Goal: Task Accomplishment & Management: Manage account settings

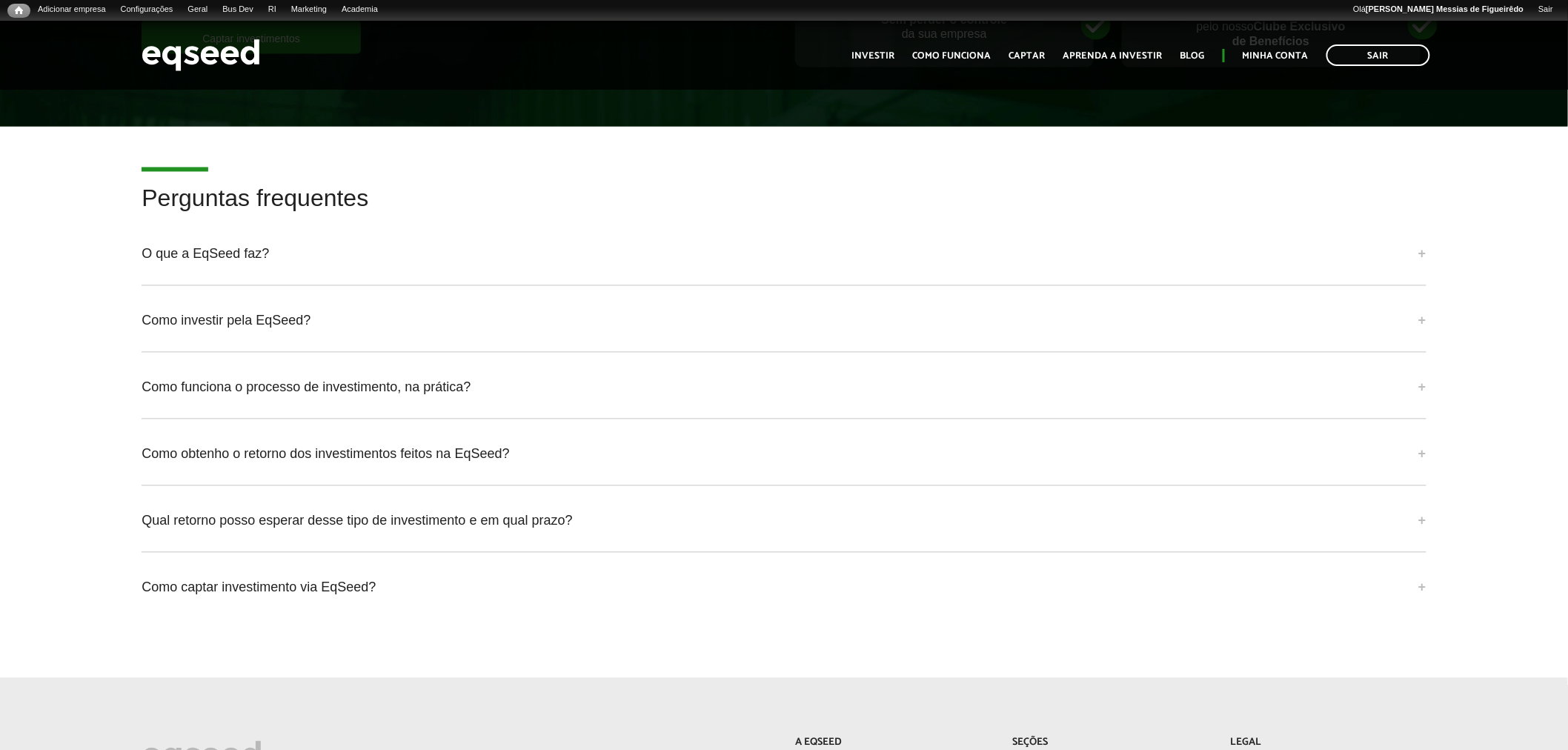
scroll to position [3970, 0]
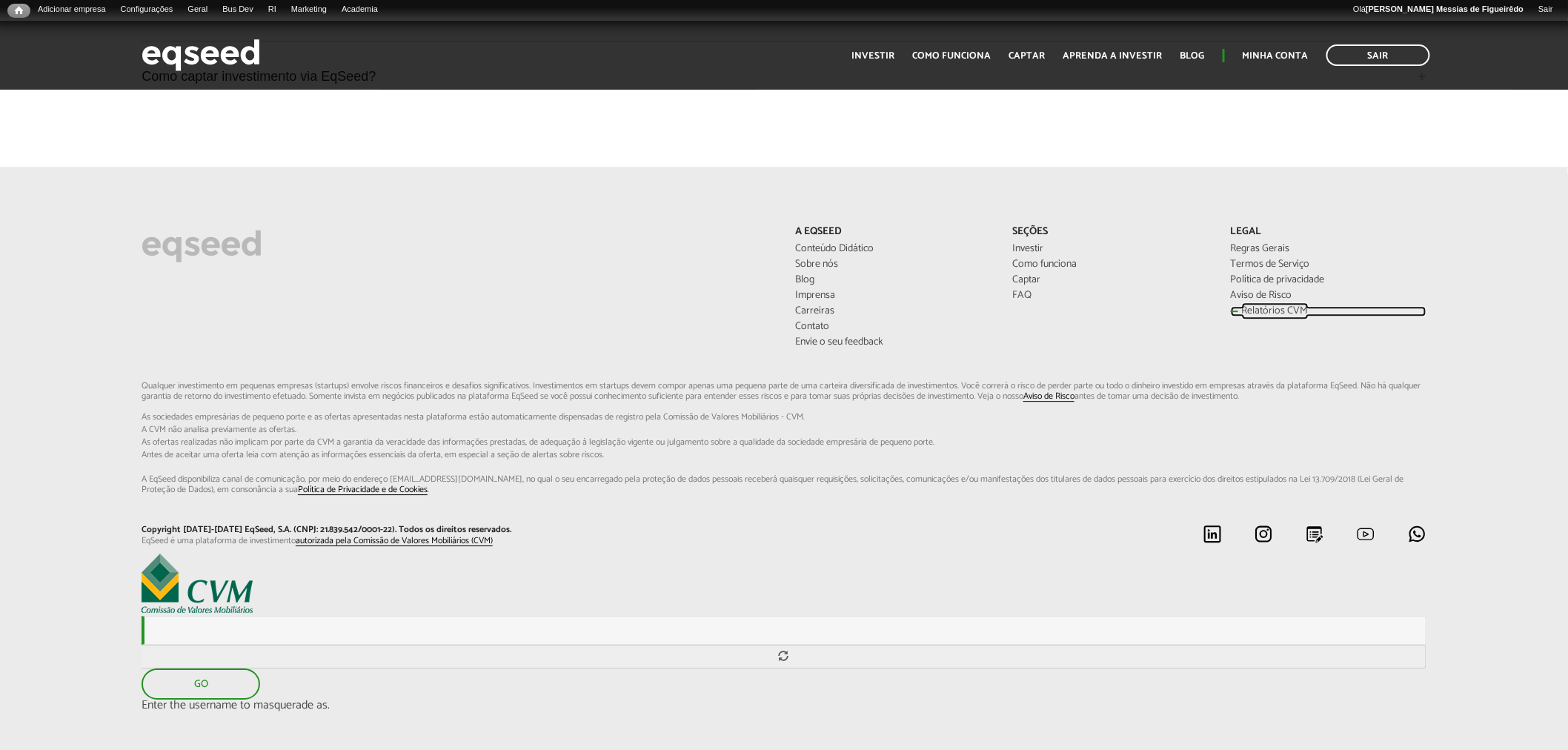
click at [1266, 306] on link "Relatórios CVM" at bounding box center [1328, 311] width 195 height 10
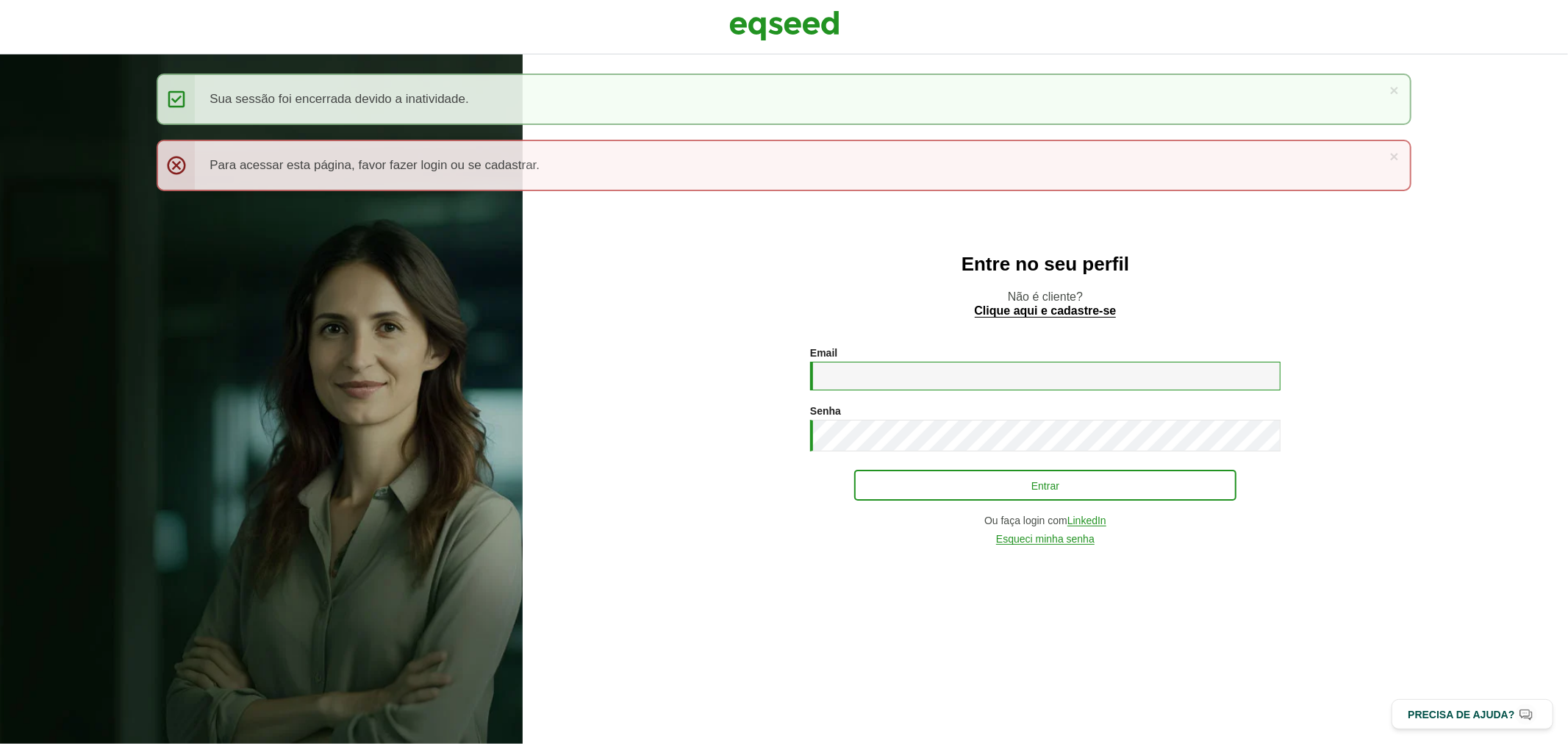
type input "**********"
click at [990, 474] on button "Entrar" at bounding box center [1045, 486] width 382 height 28
